Goal: Task Accomplishment & Management: Complete application form

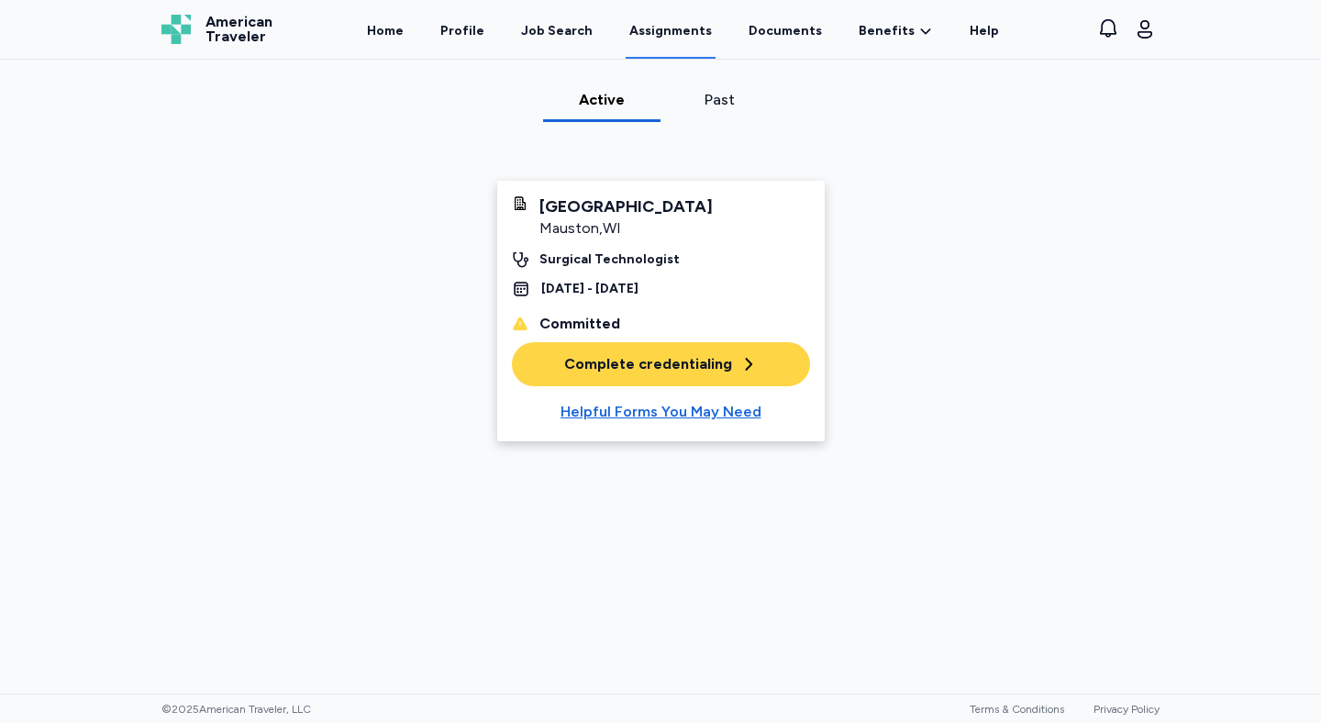
click at [658, 361] on div "Complete credentialing" at bounding box center [661, 364] width 194 height 22
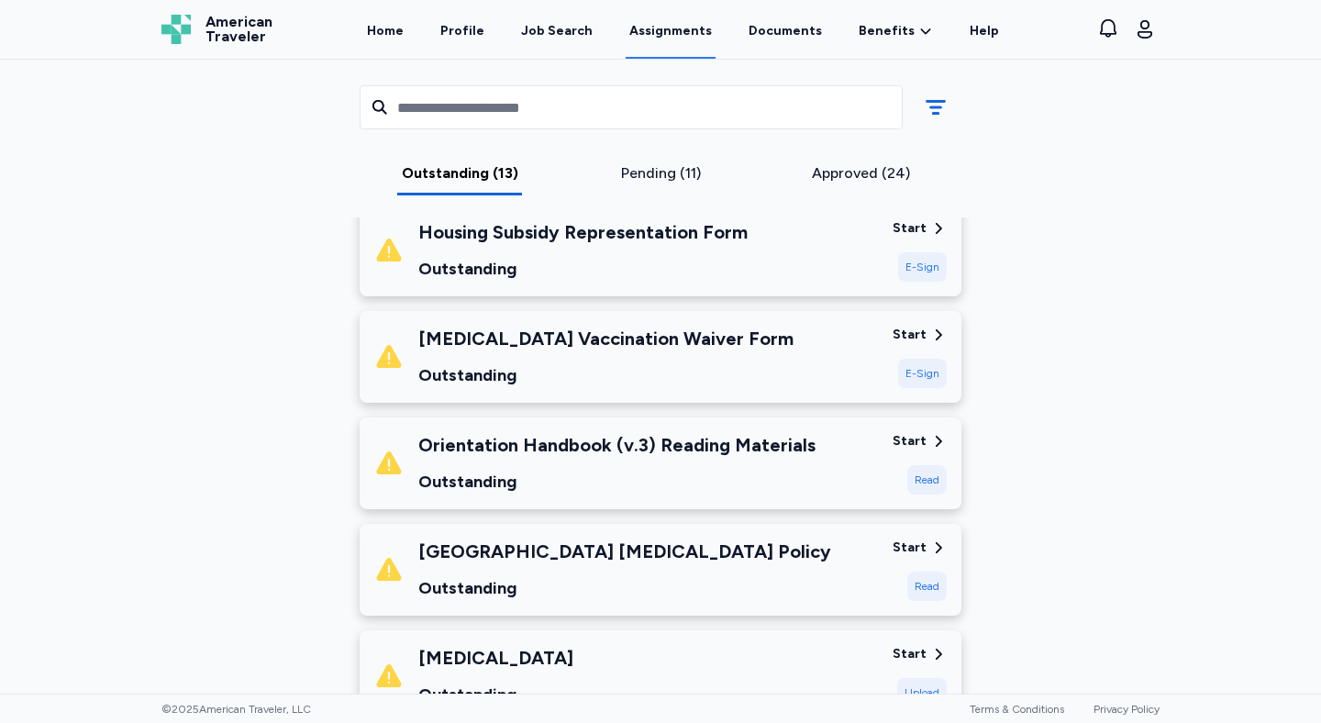
scroll to position [223, 0]
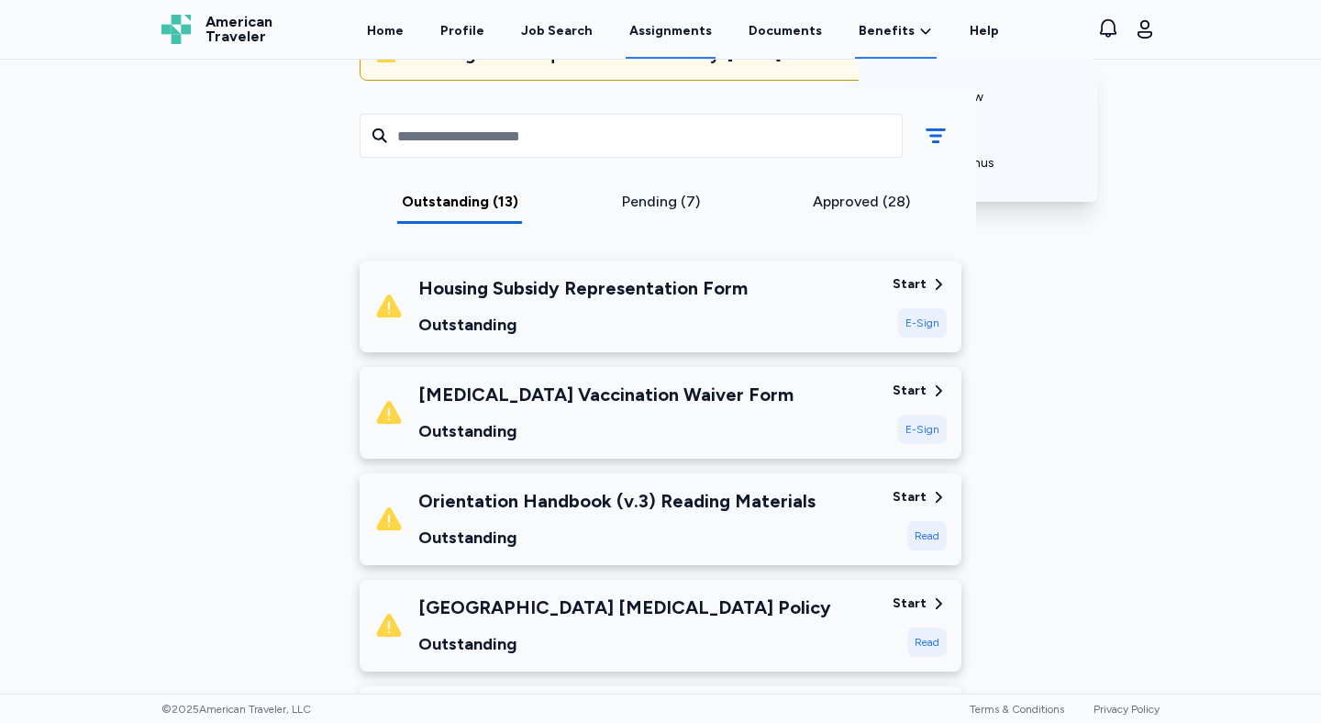
click at [918, 28] on icon at bounding box center [925, 31] width 15 height 18
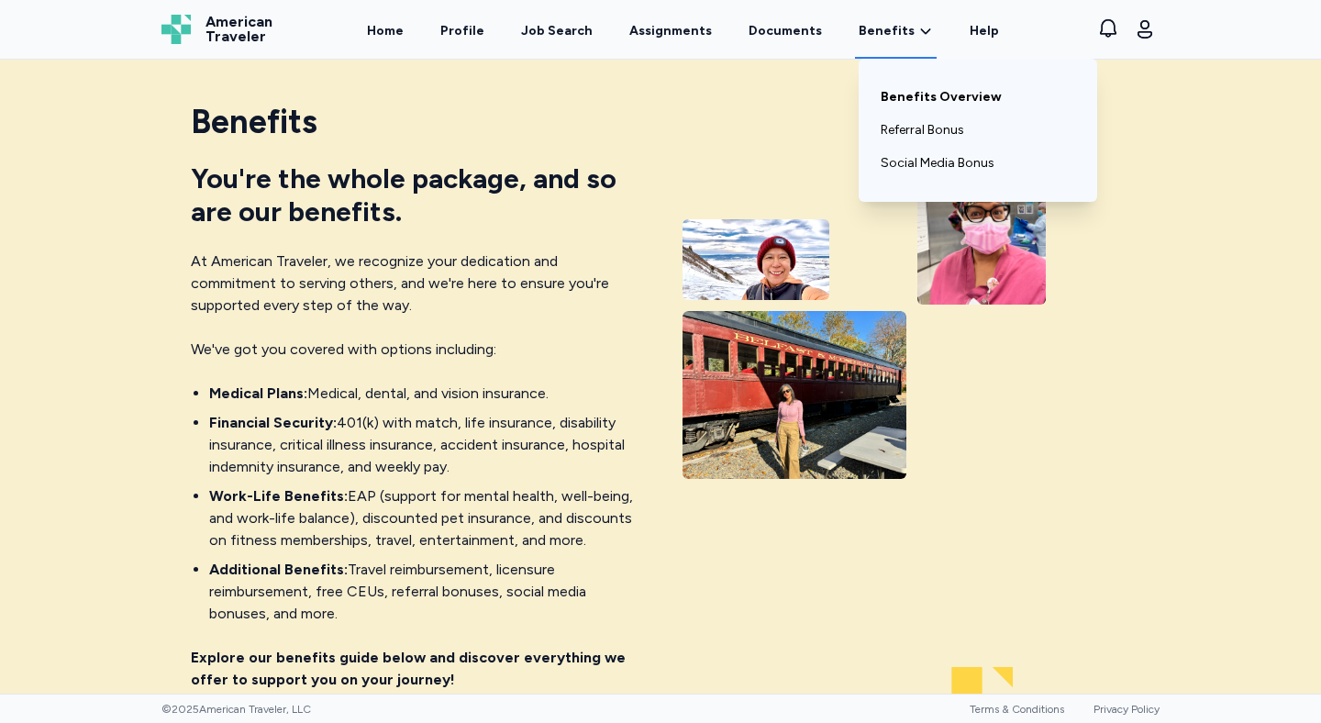
click at [905, 103] on link "Benefits Overview" at bounding box center [977, 97] width 194 height 33
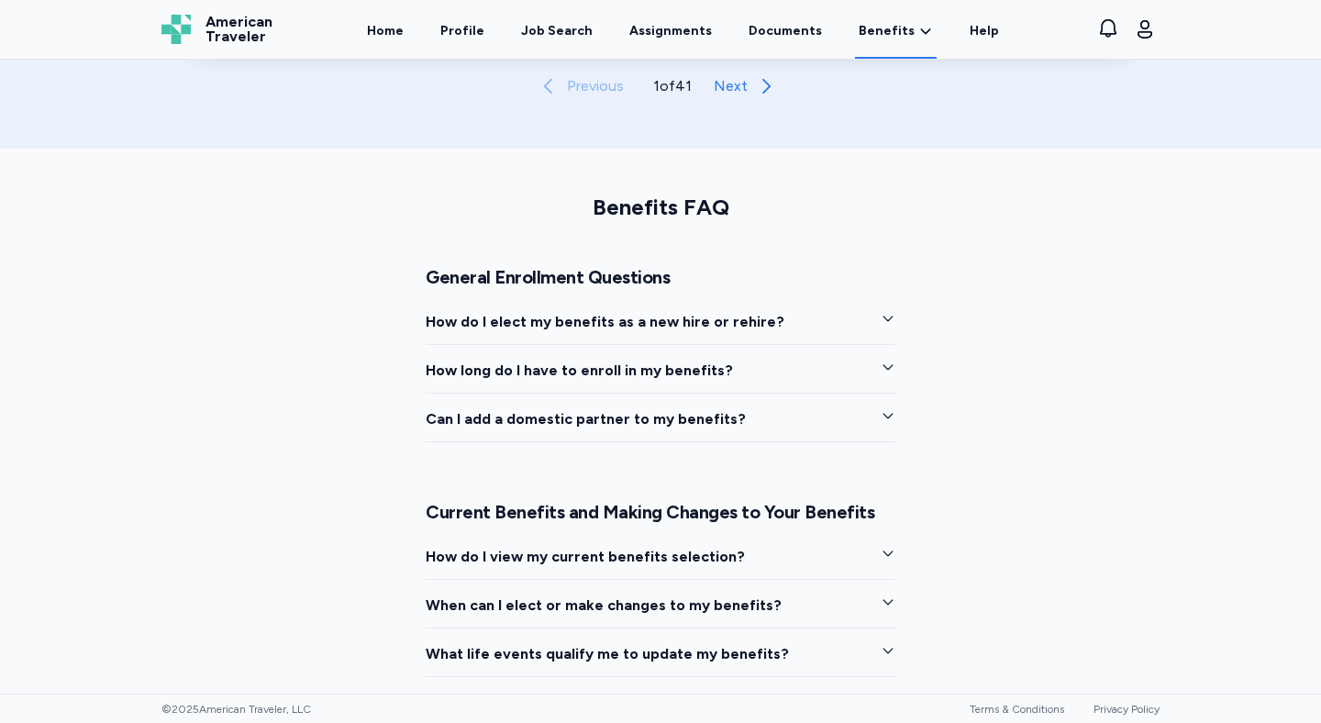
scroll to position [1422, 0]
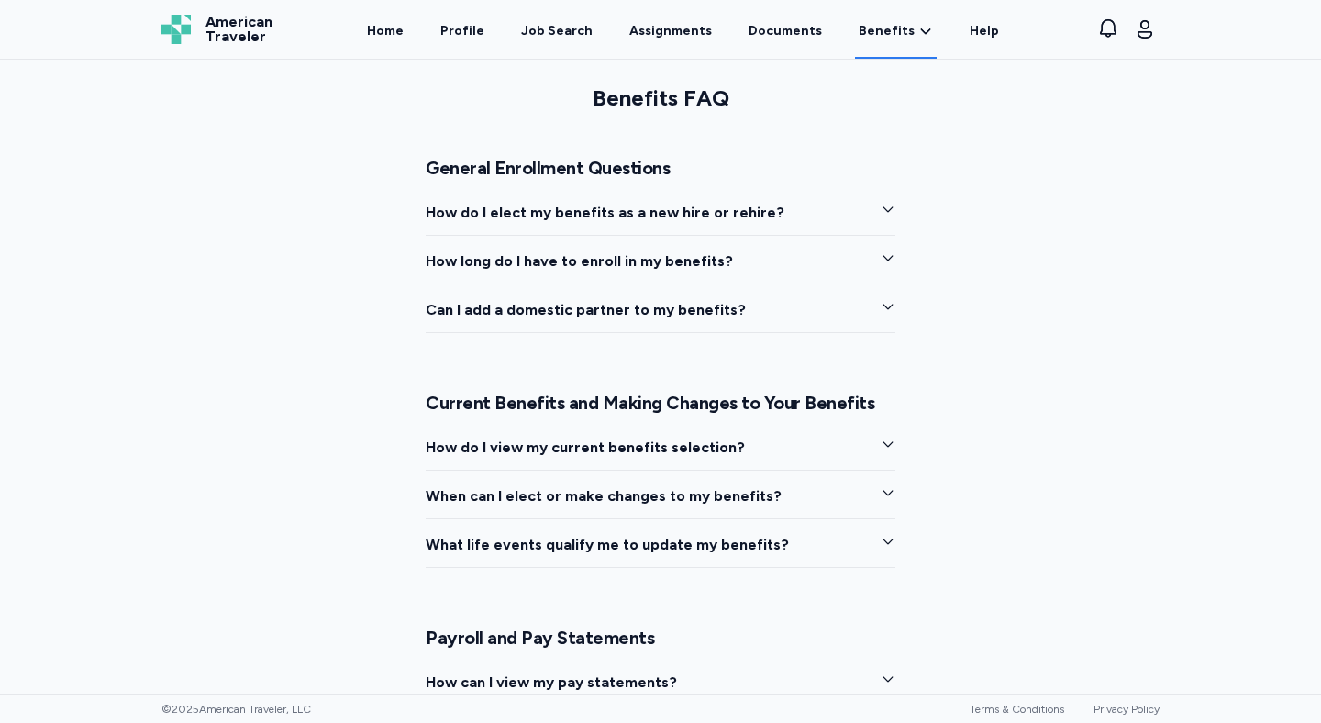
click at [883, 260] on icon "button" at bounding box center [888, 259] width 10 height 6
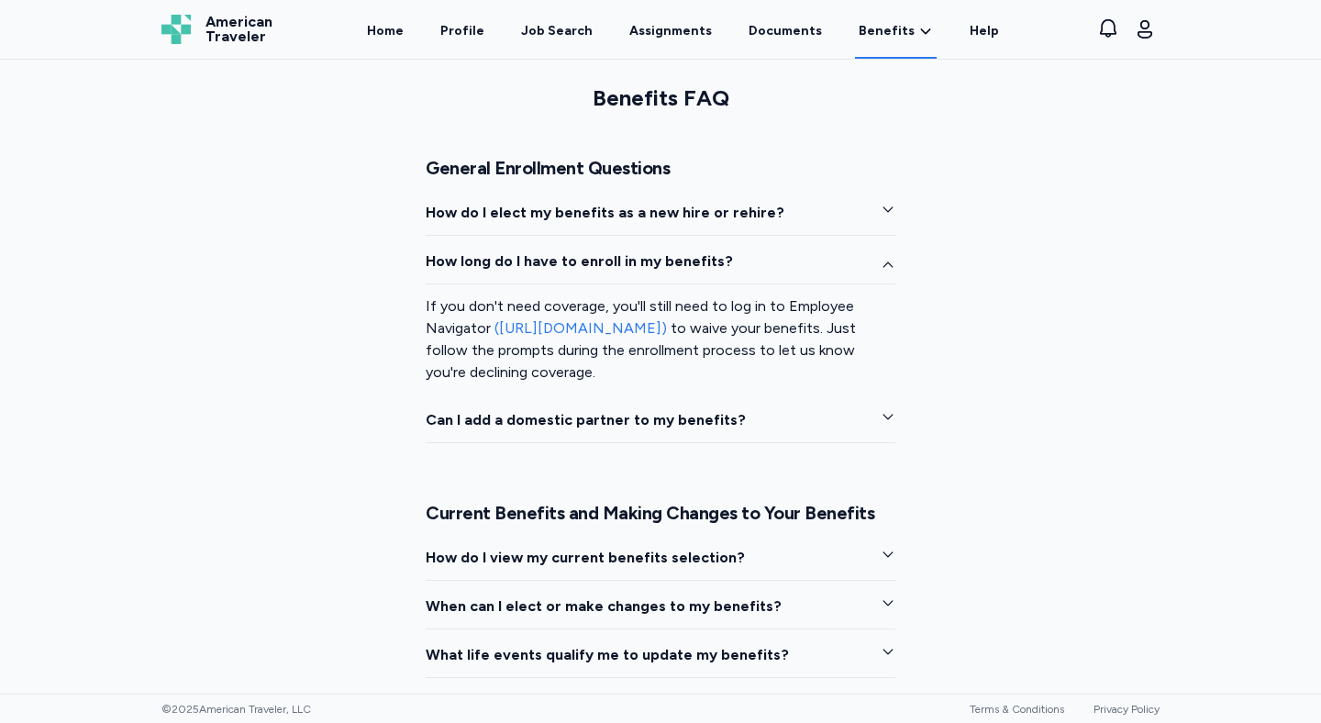
click at [883, 258] on icon "button" at bounding box center [887, 265] width 15 height 15
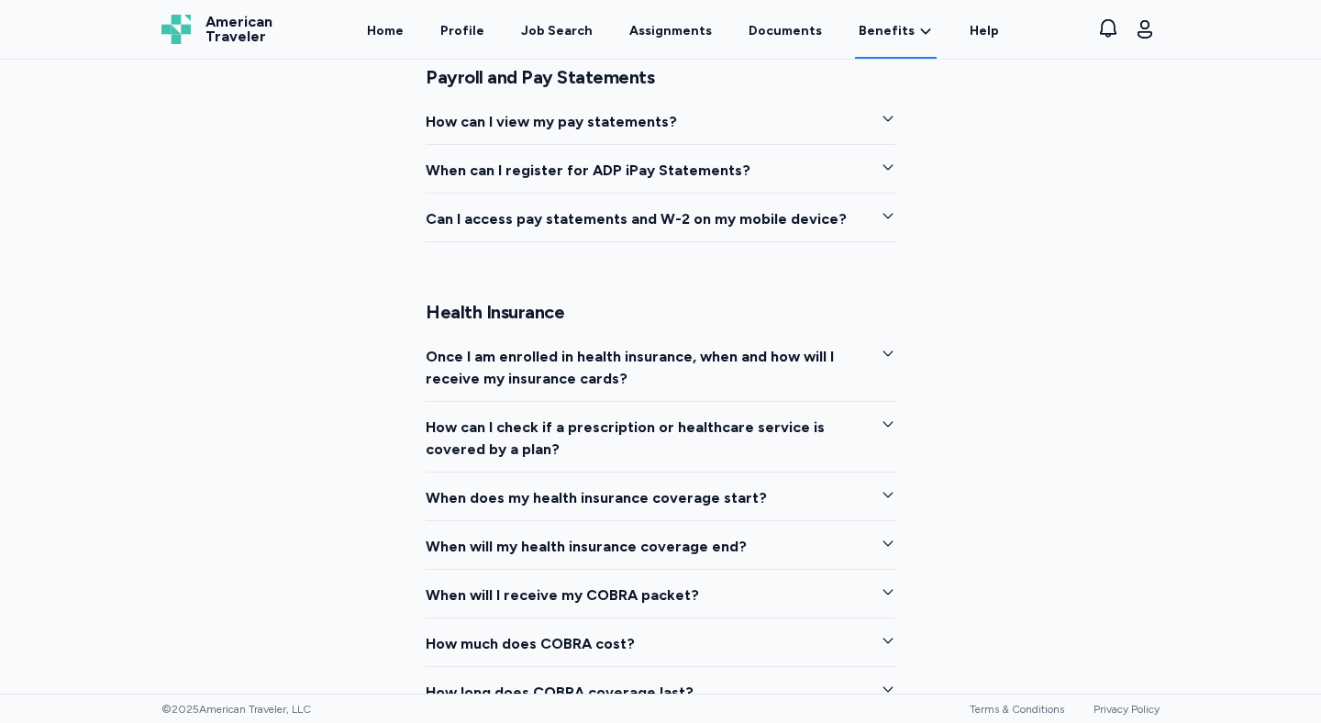
scroll to position [2113, 0]
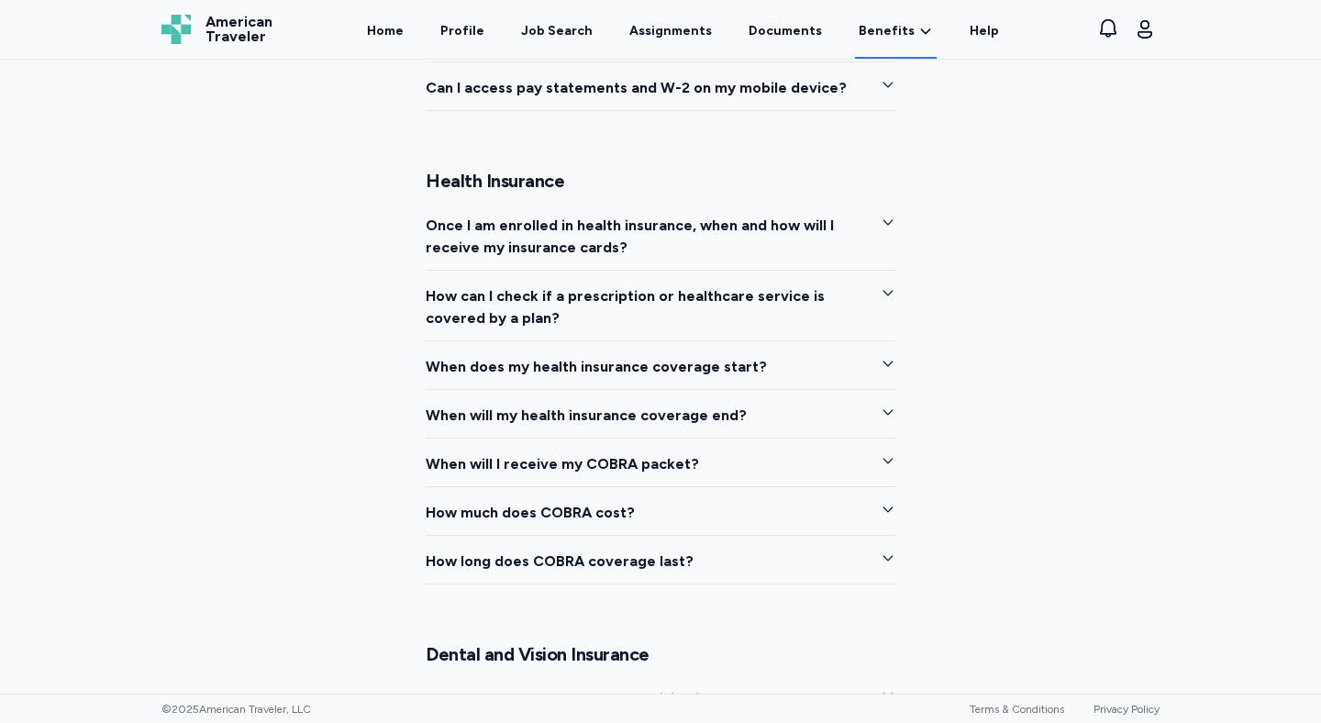
click at [885, 362] on icon "button" at bounding box center [888, 364] width 10 height 6
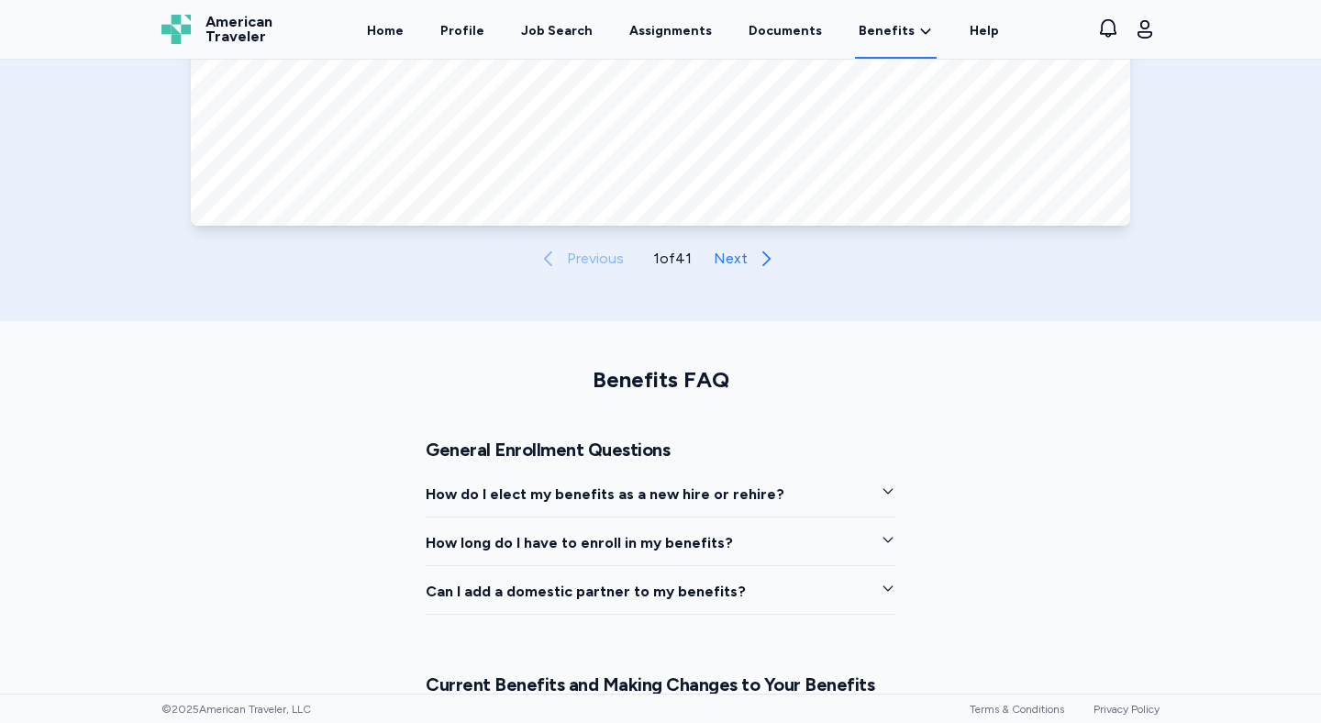
scroll to position [1323, 0]
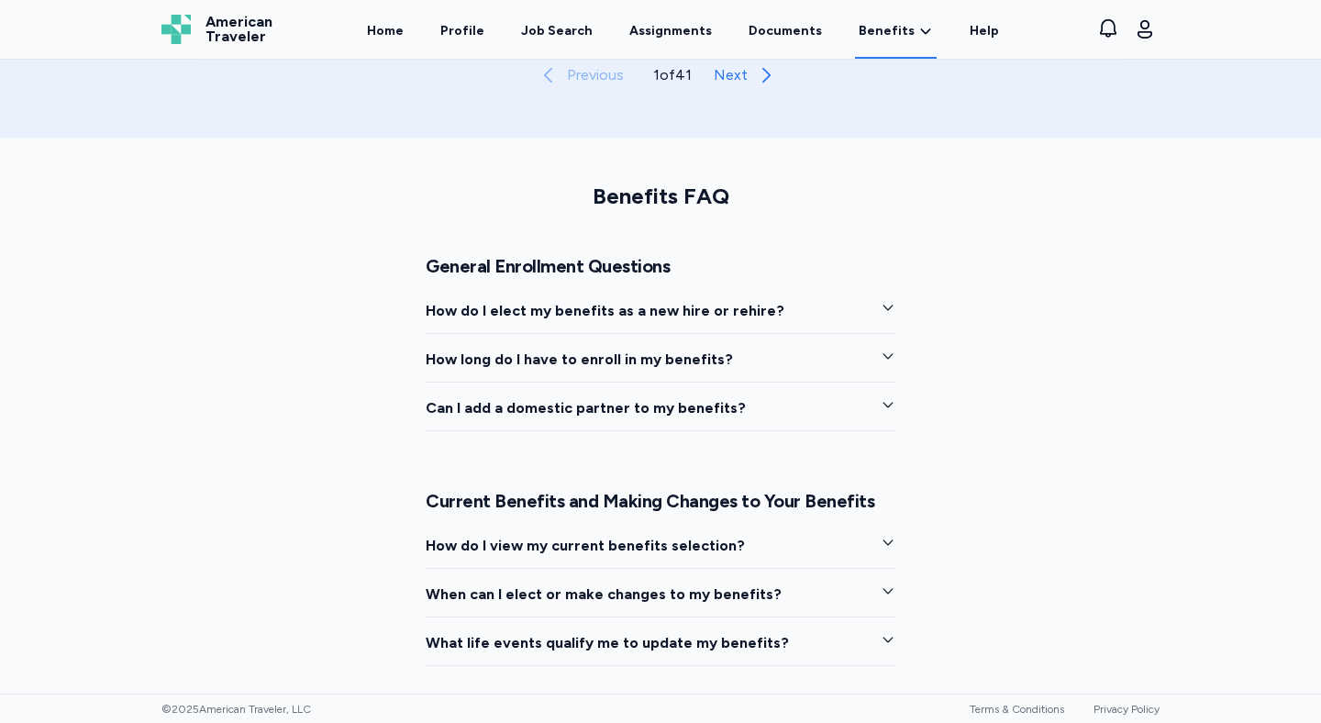
click at [885, 308] on icon "button" at bounding box center [887, 307] width 15 height 15
